Goal: Task Accomplishment & Management: Complete application form

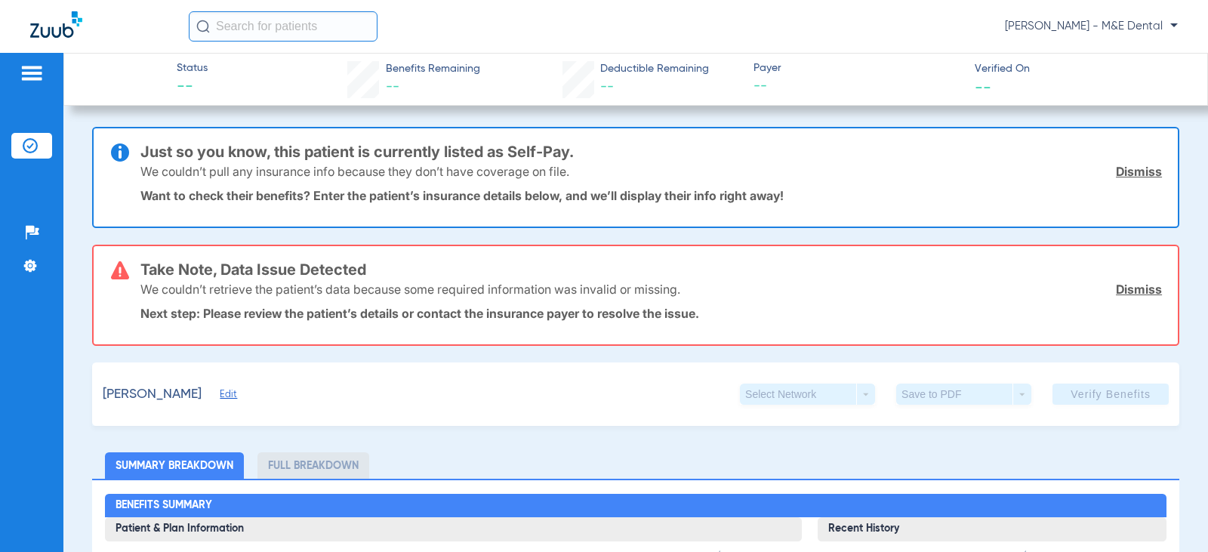
click at [757, 273] on div "We couldn’t retrieve the patient’s data because some required information was i…" at bounding box center [651, 289] width 1022 height 39
click at [29, 140] on img at bounding box center [30, 145] width 15 height 15
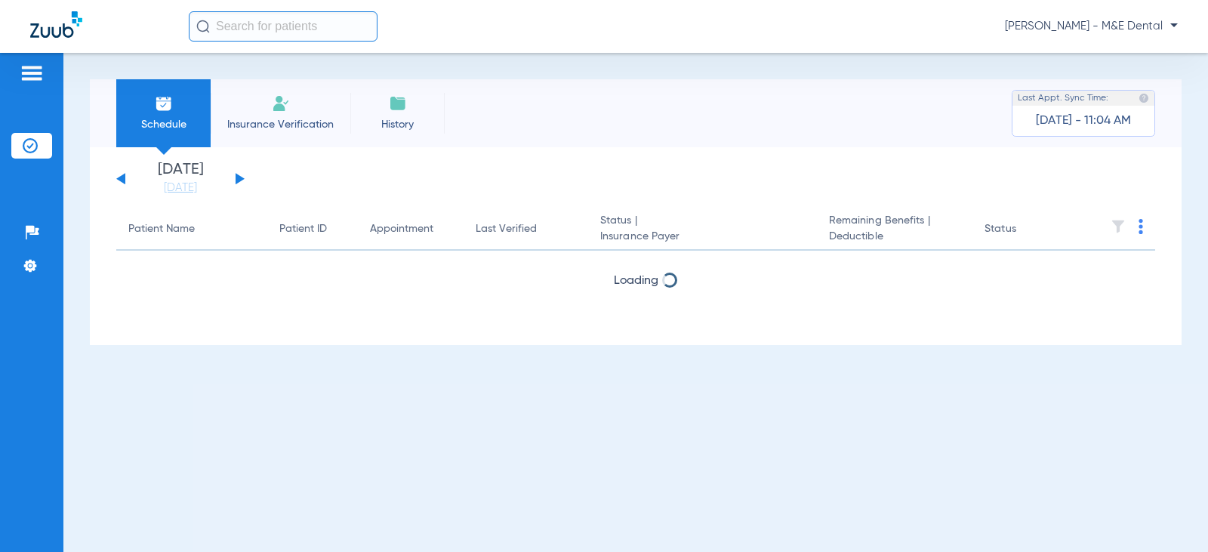
click at [279, 122] on span "Insurance Verification" at bounding box center [280, 124] width 117 height 15
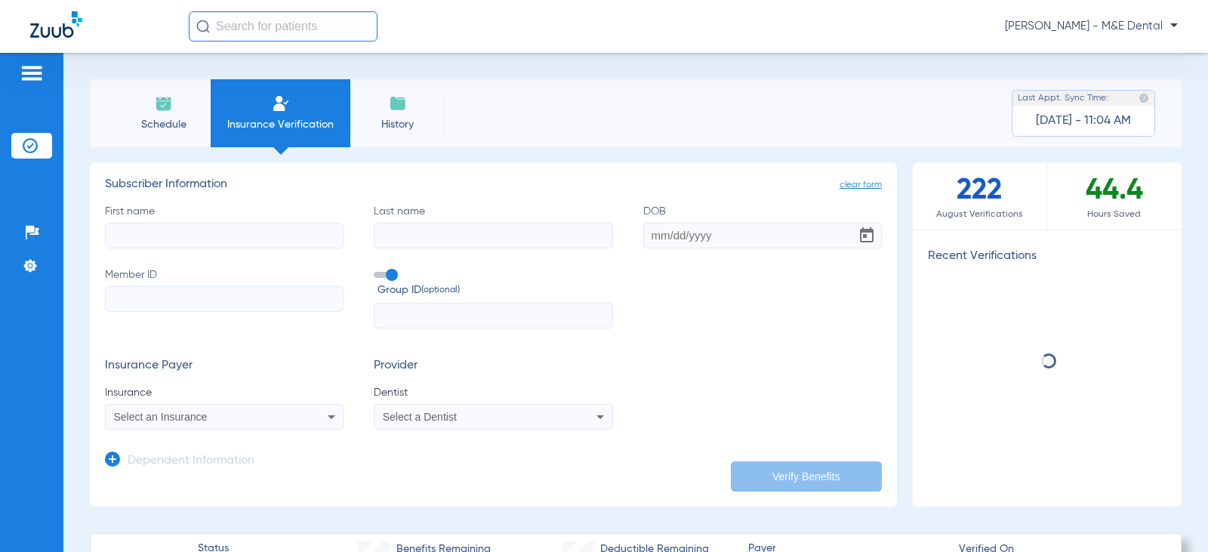
click at [177, 242] on input "First name" at bounding box center [224, 236] width 239 height 26
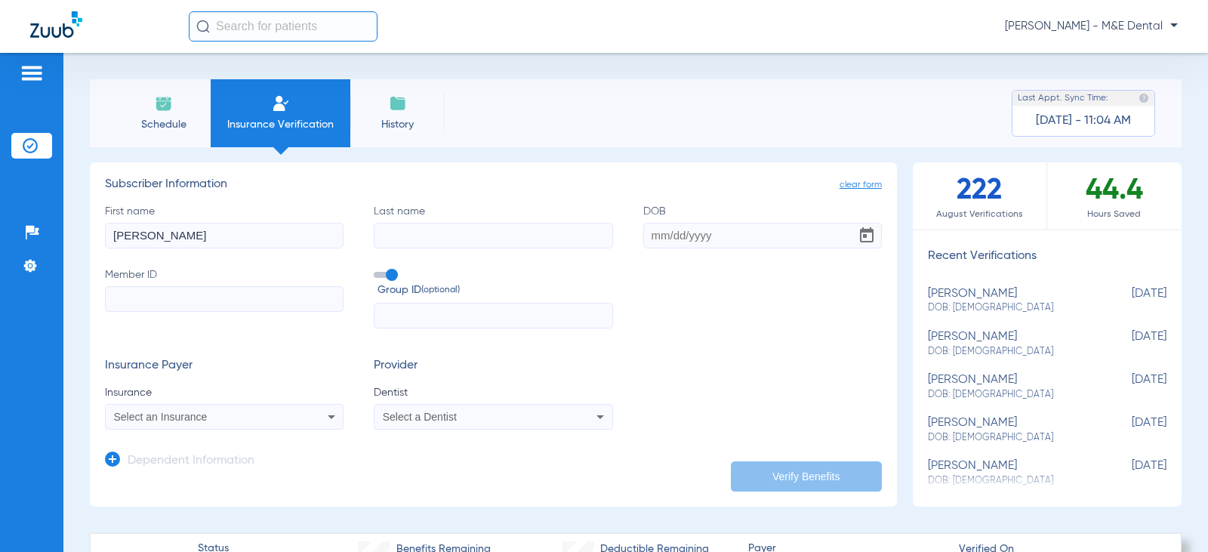
type input "[PERSON_NAME]"
type input "Jandrisovits"
click at [132, 305] on input "Member ID" at bounding box center [224, 299] width 239 height 26
type input "939537479"
click at [388, 275] on span at bounding box center [385, 275] width 23 height 6
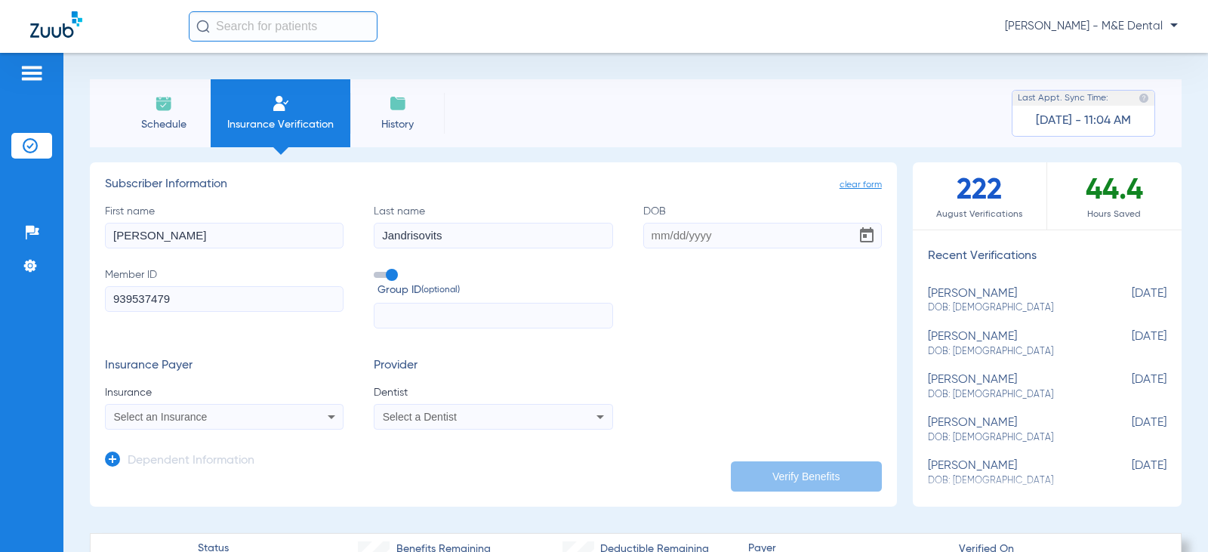
click at [377, 270] on input "Group ID (optional)" at bounding box center [377, 270] width 0 height 0
click at [264, 419] on div "Select an Insurance" at bounding box center [202, 417] width 177 height 11
type input "prin"
click at [147, 396] on span "Principal" at bounding box center [138, 396] width 41 height 12
click at [454, 427] on mat-select "Select a Dentist" at bounding box center [493, 417] width 239 height 26
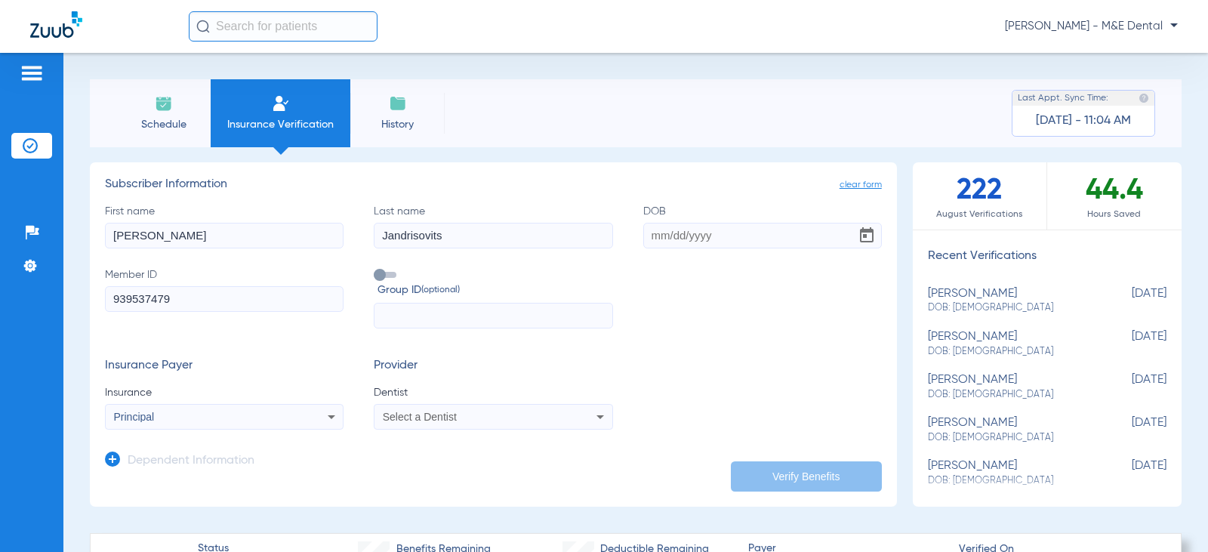
click at [454, 423] on div "Select a Dentist" at bounding box center [493, 417] width 237 height 18
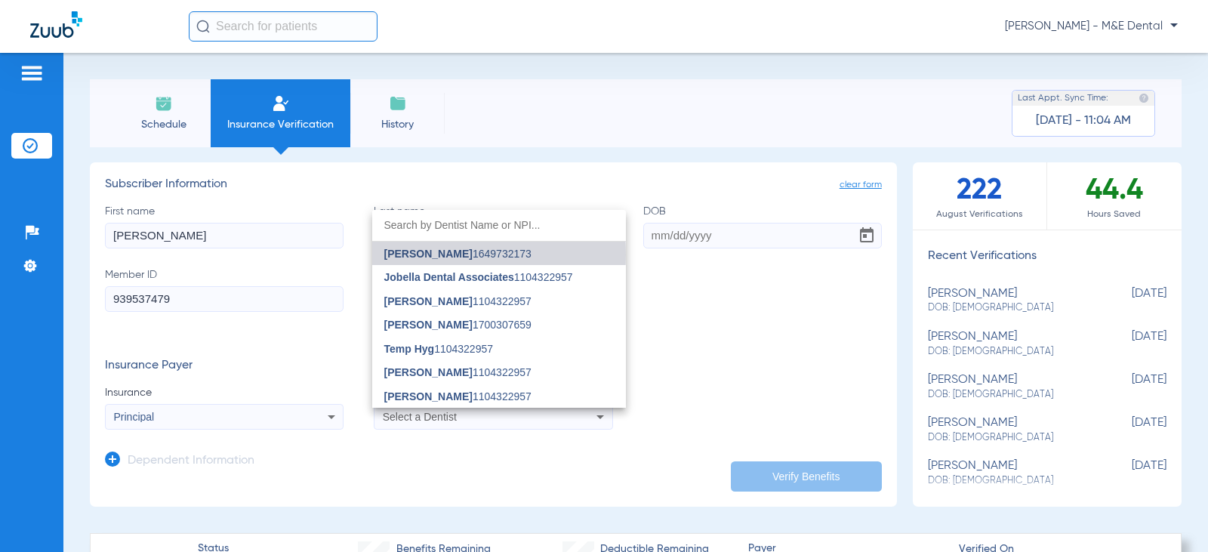
click at [435, 254] on span "[PERSON_NAME]" at bounding box center [428, 254] width 88 height 12
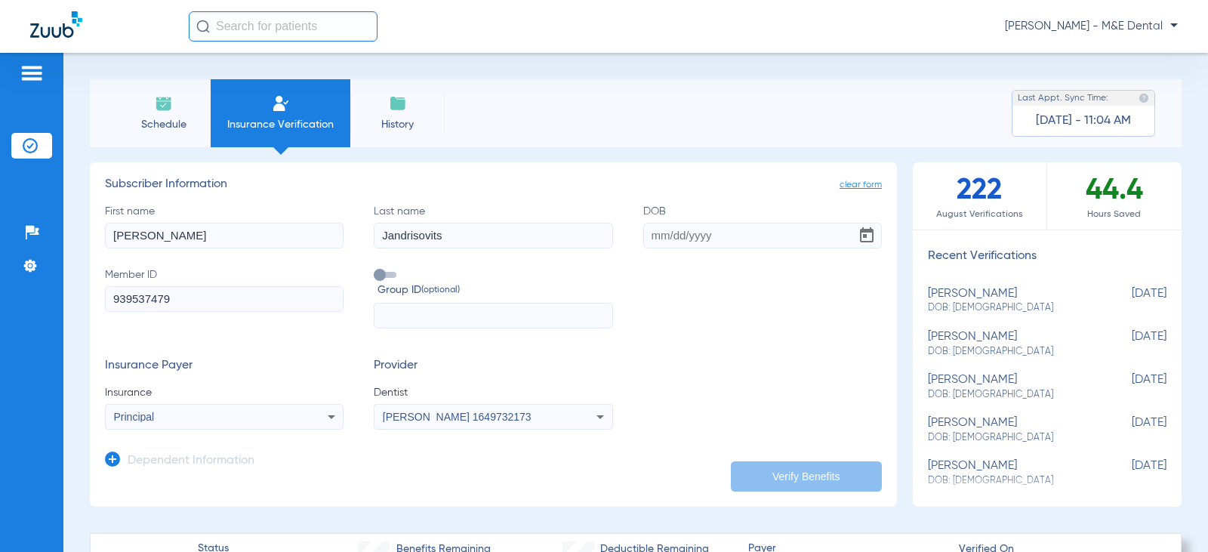
click at [708, 237] on input "DOB" at bounding box center [762, 236] width 239 height 26
type input "[DATE]"
click at [777, 478] on button "Verify Benefits" at bounding box center [806, 476] width 151 height 30
click at [613, 32] on div "[PERSON_NAME] - M&E Dental" at bounding box center [683, 26] width 989 height 30
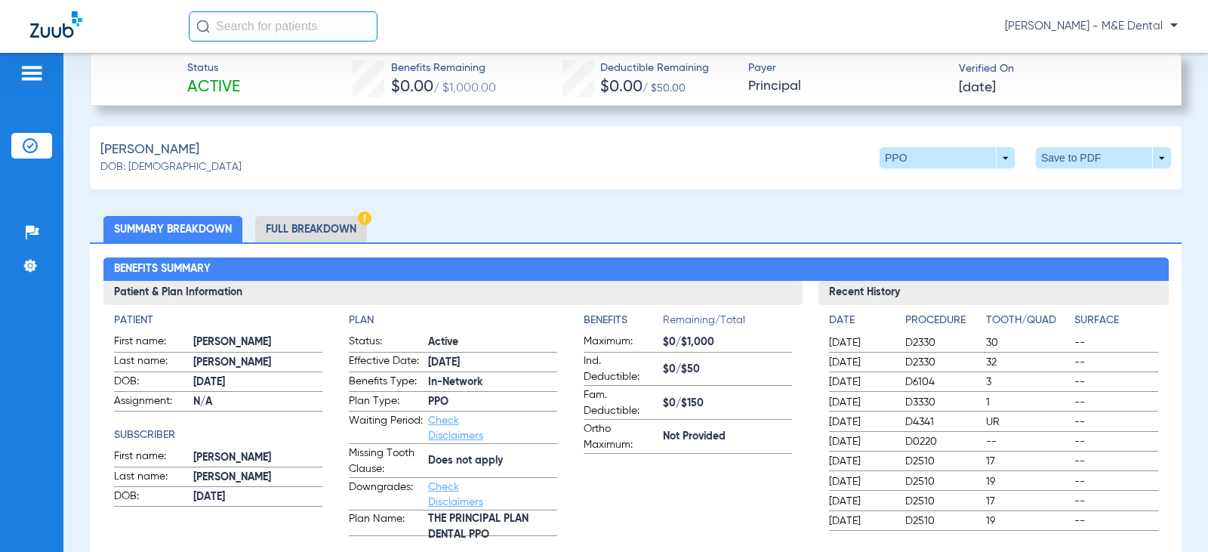
scroll to position [529, 0]
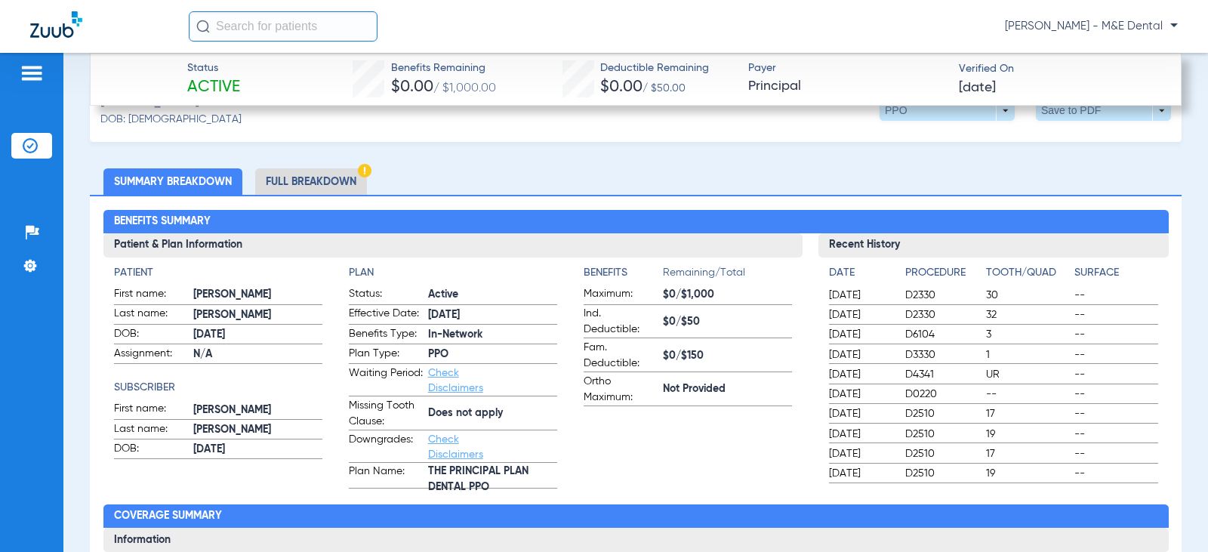
click at [652, 477] on app-benefits-information "Benefits Remaining/Total Maximum: $0/$1,000 Ind. Deductible: $0/$50 Fam. Deduct…" at bounding box center [688, 377] width 208 height 224
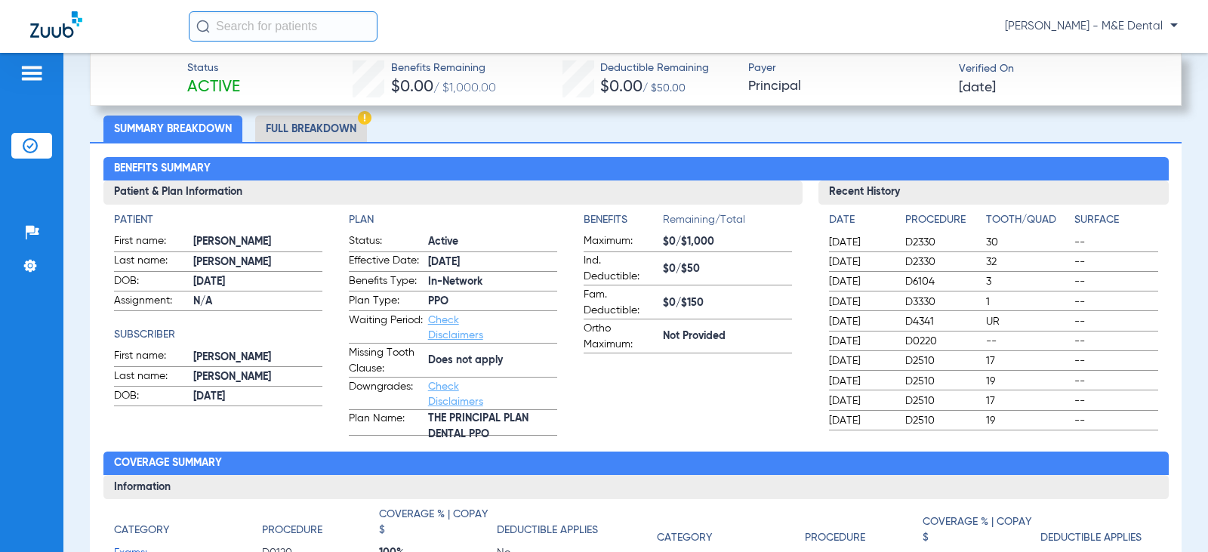
scroll to position [604, 0]
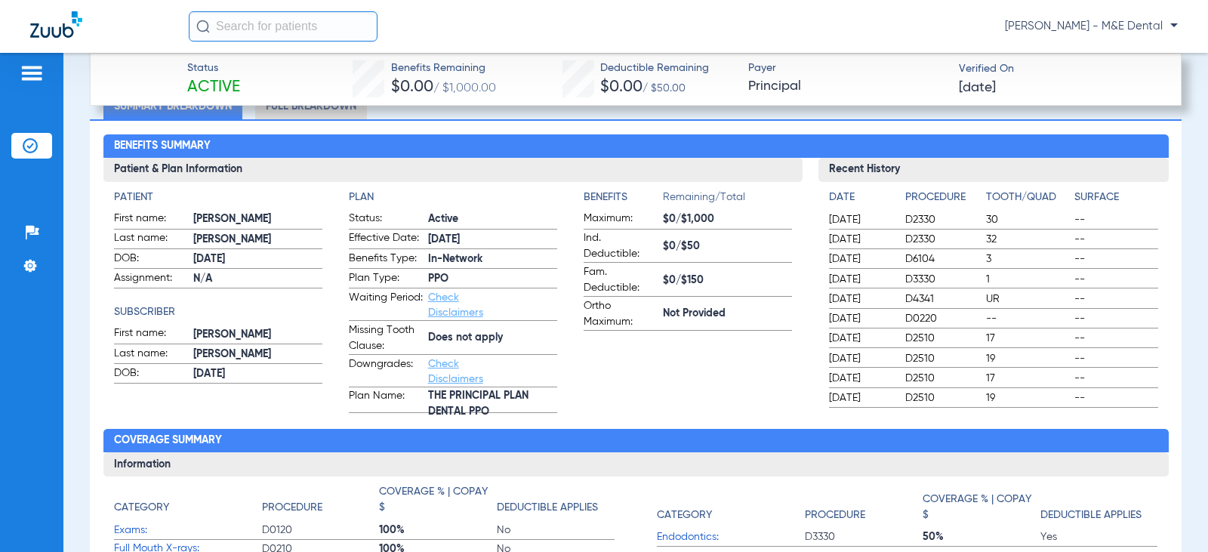
click at [674, 409] on app-benefits-information "Benefits Remaining/Total Maximum: $0/$1,000 Ind. Deductible: $0/$50 Fam. Deduct…" at bounding box center [688, 302] width 208 height 224
click at [733, 367] on app-benefits-information "Benefits Remaining/Total Maximum: $0/$1,000 Ind. Deductible: $0/$50 Fam. Deduct…" at bounding box center [688, 302] width 208 height 224
click at [778, 21] on div "[PERSON_NAME] - M&E Dental" at bounding box center [683, 26] width 989 height 30
click at [487, 182] on div "Patient First name: [PERSON_NAME] Last name: [PERSON_NAME] DOB: [DEMOGRAPHIC_DA…" at bounding box center [453, 297] width 700 height 231
click at [470, 254] on span "In-Network" at bounding box center [492, 259] width 129 height 16
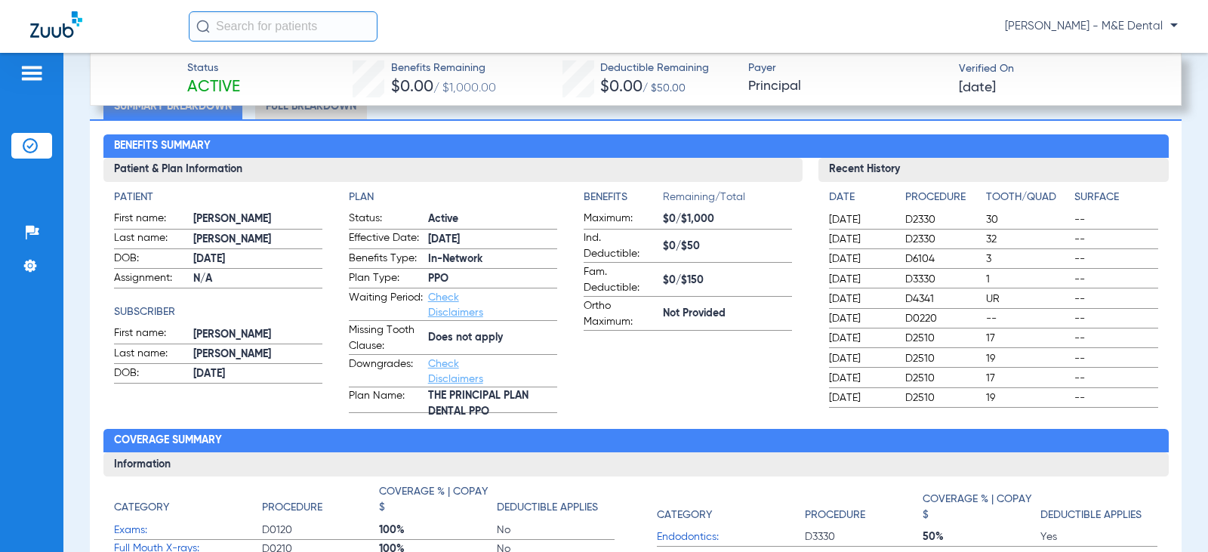
click at [642, 399] on app-benefits-information "Benefits Remaining/Total Maximum: $0/$1,000 Ind. Deductible: $0/$50 Fam. Deduct…" at bounding box center [688, 302] width 208 height 224
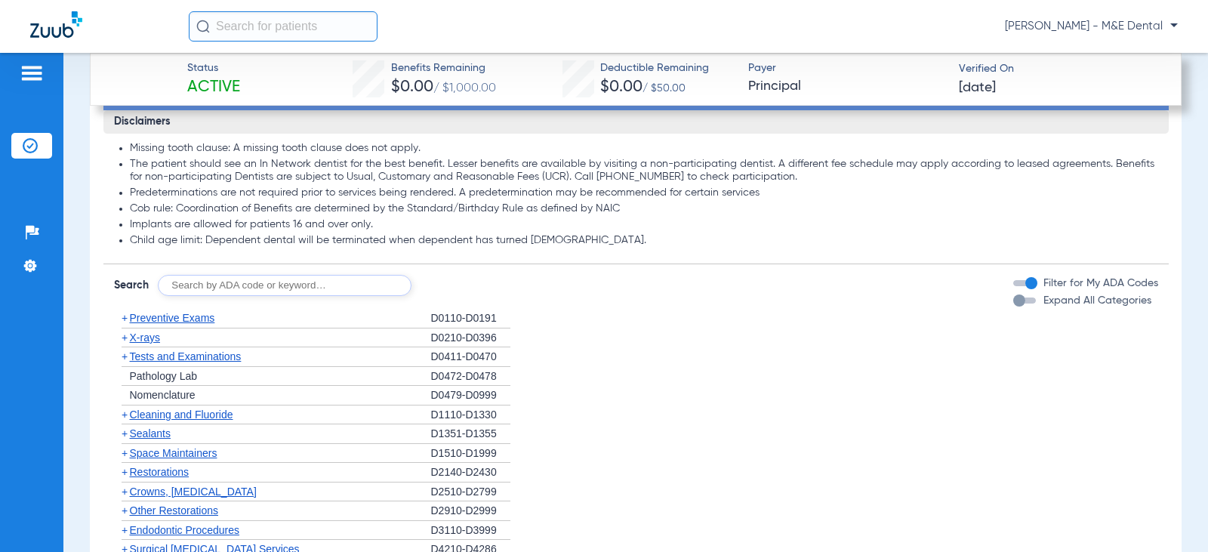
scroll to position [1284, 0]
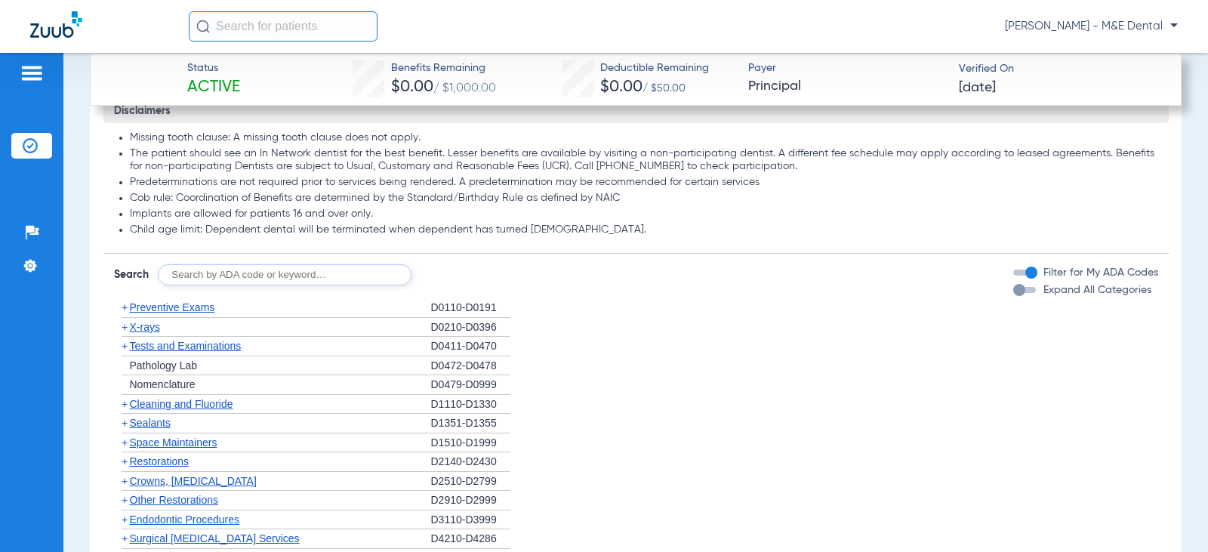
click at [161, 307] on span "Preventive Exams" at bounding box center [172, 307] width 85 height 12
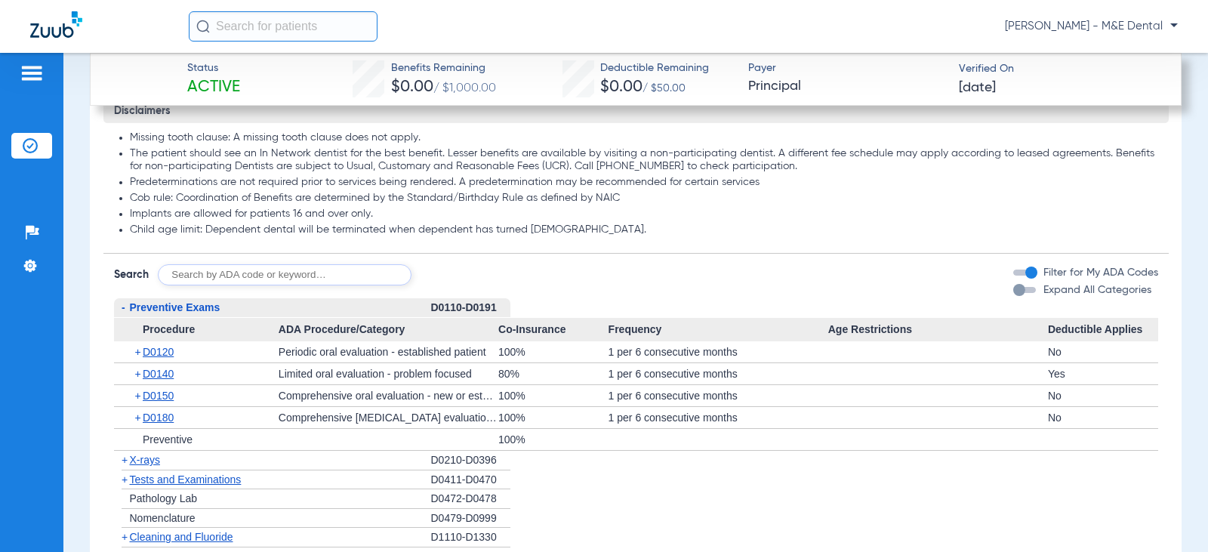
click at [161, 307] on span "Preventive Exams" at bounding box center [175, 307] width 91 height 12
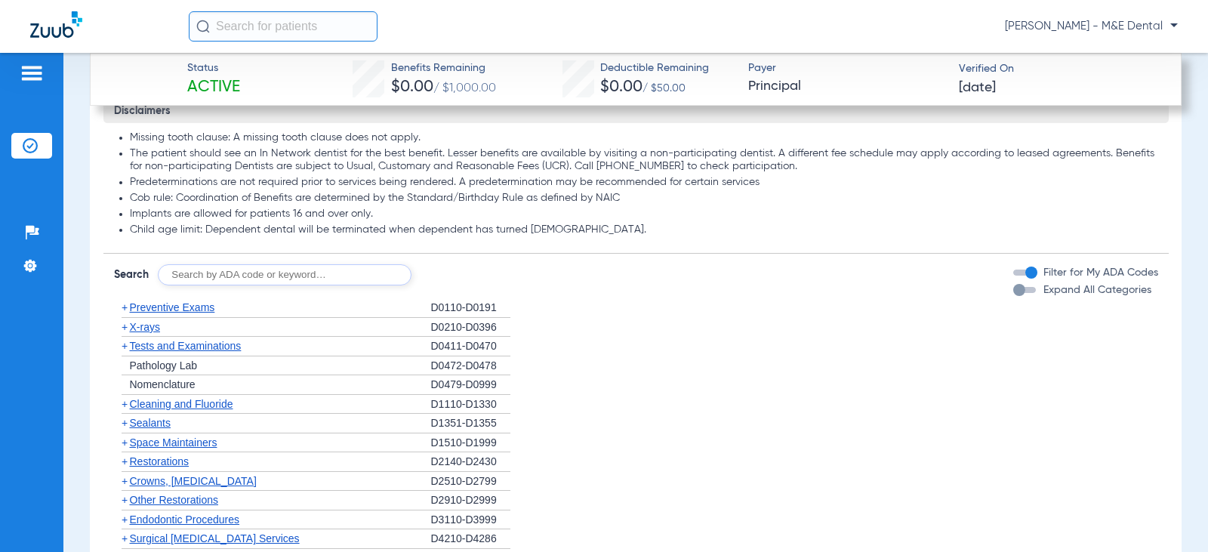
click at [137, 327] on span "X-rays" at bounding box center [145, 327] width 30 height 12
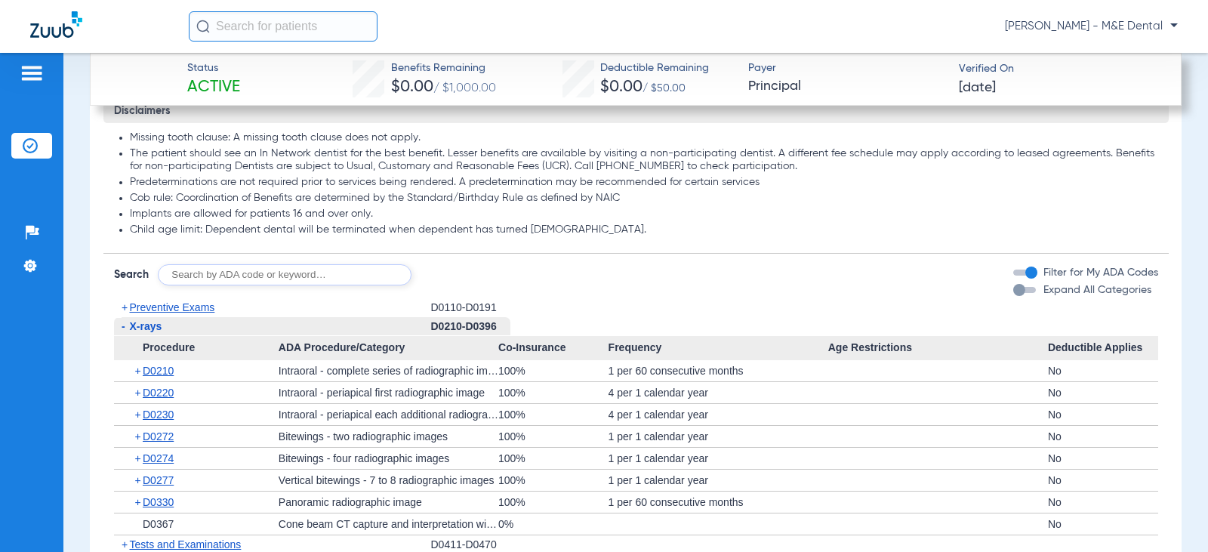
click at [137, 327] on span "X-rays" at bounding box center [146, 326] width 32 height 12
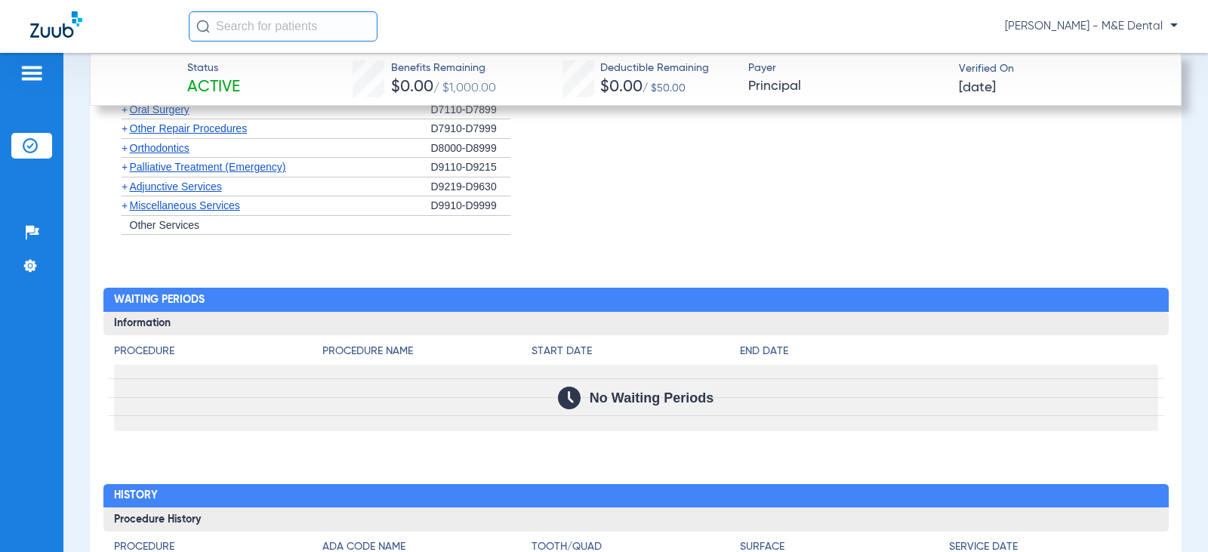
scroll to position [2190, 0]
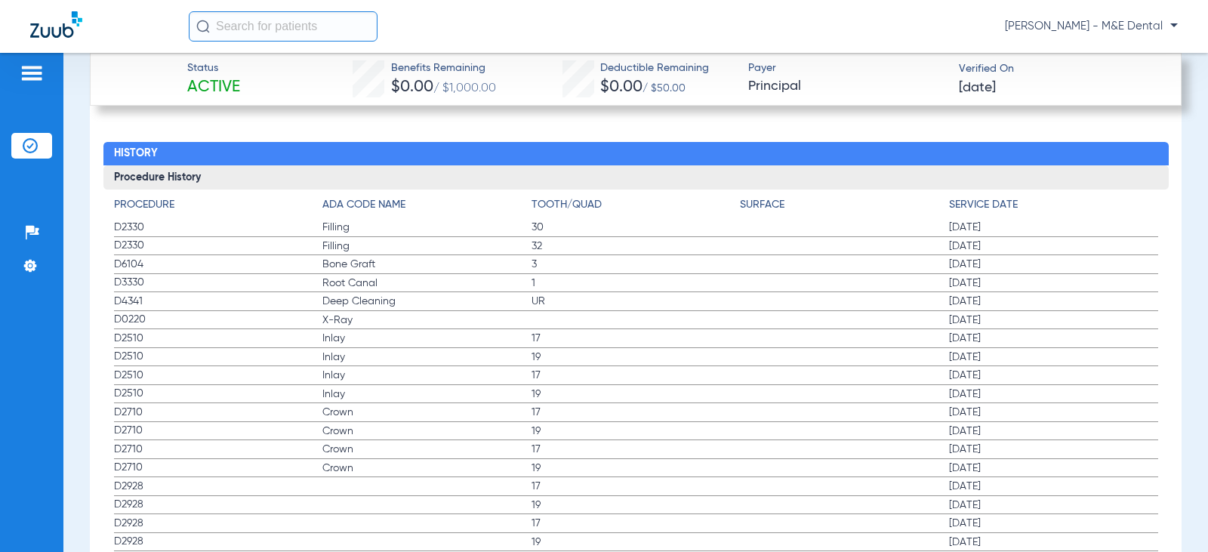
click at [1050, 251] on span "[DATE]" at bounding box center [1053, 246] width 209 height 15
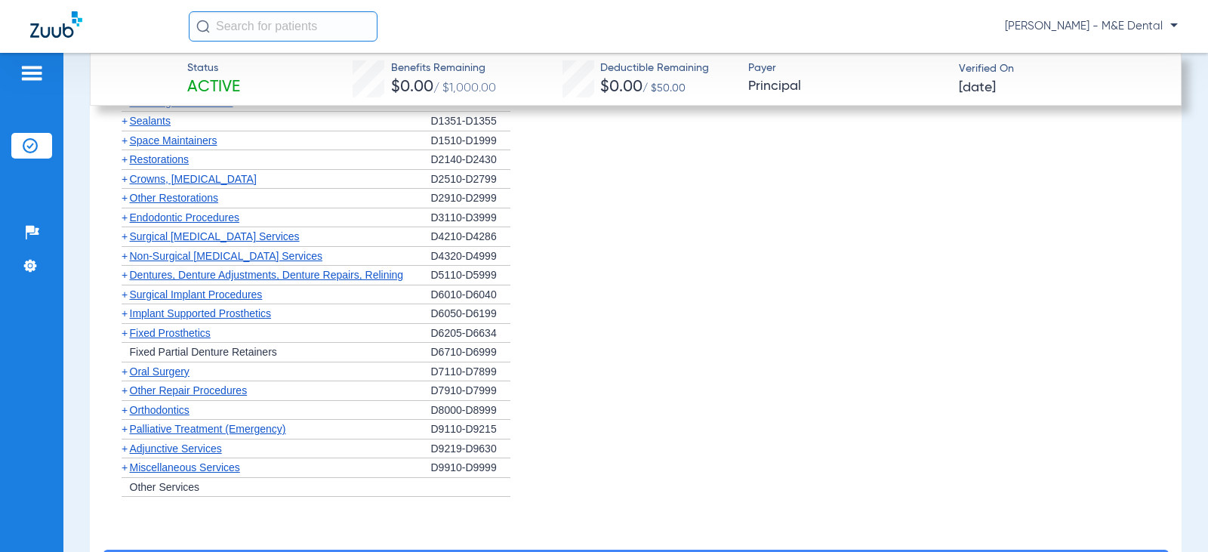
scroll to position [1963, 0]
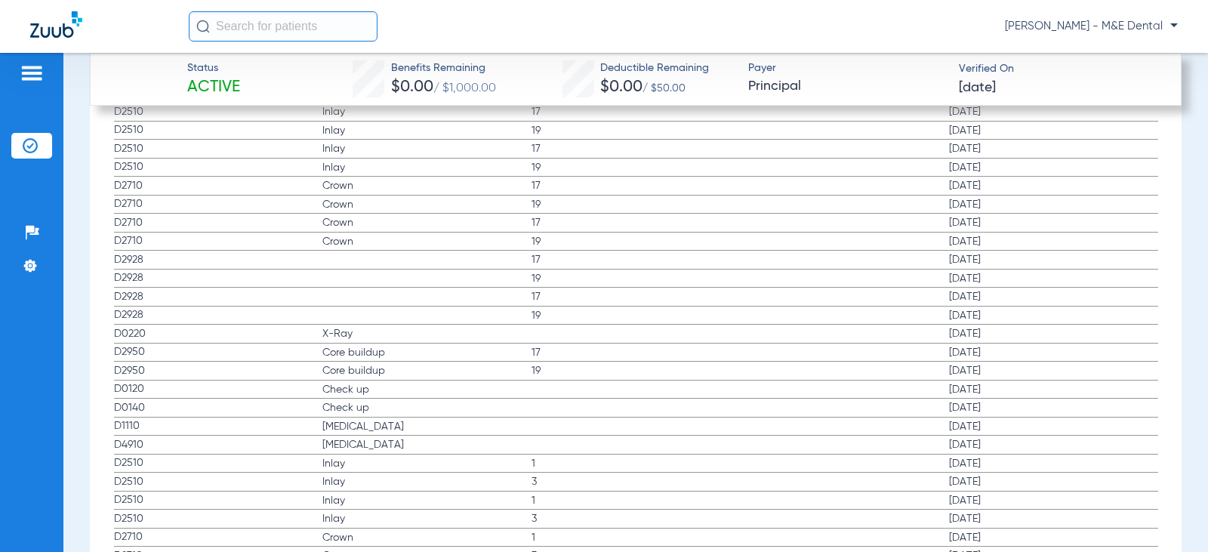
click at [708, 353] on span "17" at bounding box center [636, 352] width 209 height 15
click at [720, 239] on span "19" at bounding box center [636, 241] width 209 height 15
